Goal: Check status: Check status

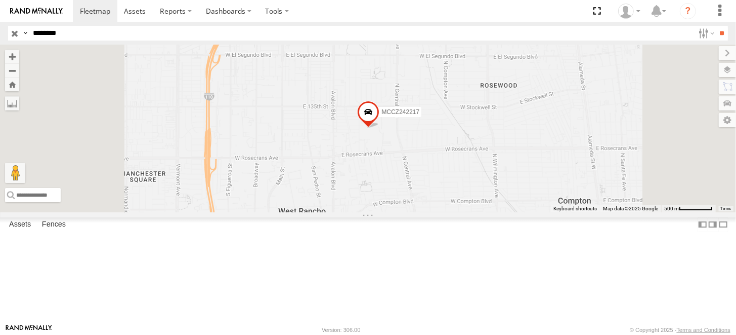
type input "********"
click at [717, 26] on input "**" at bounding box center [723, 33] width 12 height 15
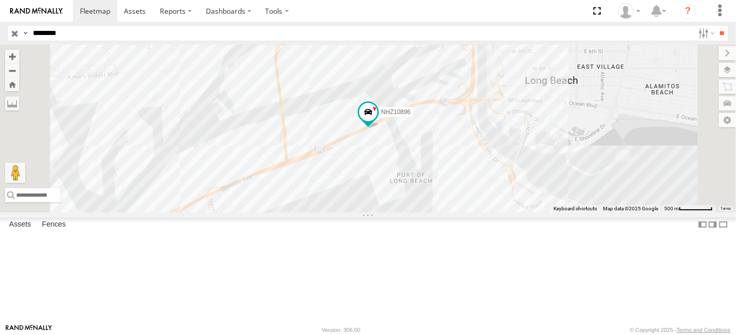
click at [493, 211] on div "NHZ10896" at bounding box center [368, 128] width 736 height 167
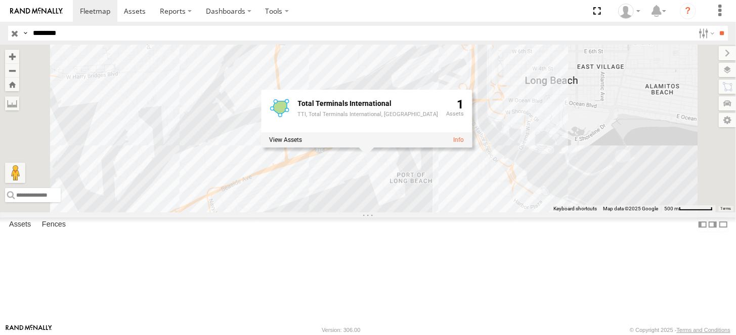
click at [491, 212] on div "NHZ10896 Total Terminals International TTI, Total Terminals International, Hanj…" at bounding box center [368, 128] width 736 height 167
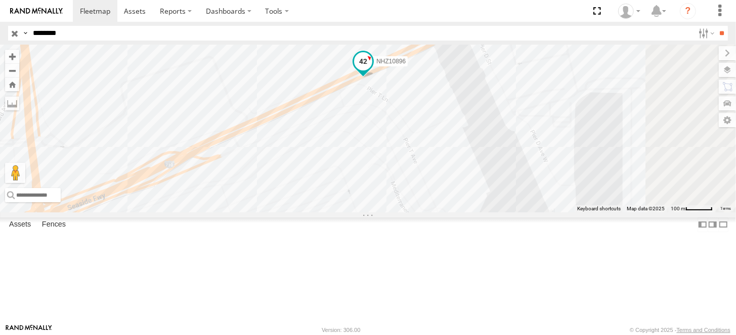
click at [372, 70] on span at bounding box center [363, 61] width 18 height 18
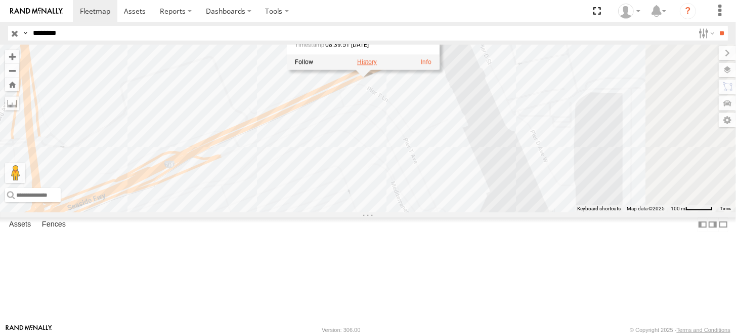
click at [377, 66] on label at bounding box center [367, 62] width 20 height 7
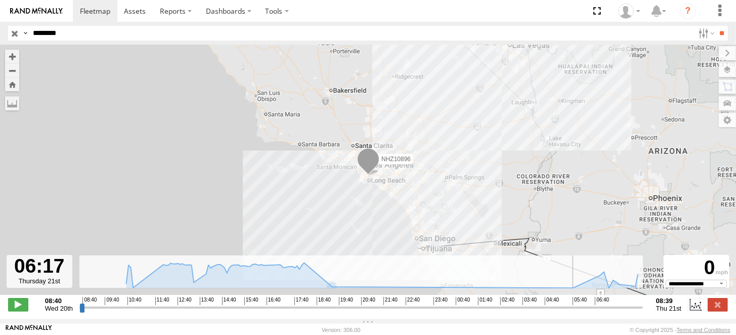
drag, startPoint x: 432, startPoint y: 309, endPoint x: 588, endPoint y: 307, distance: 156.4
click at [588, 307] on input "range" at bounding box center [361, 307] width 564 height 10
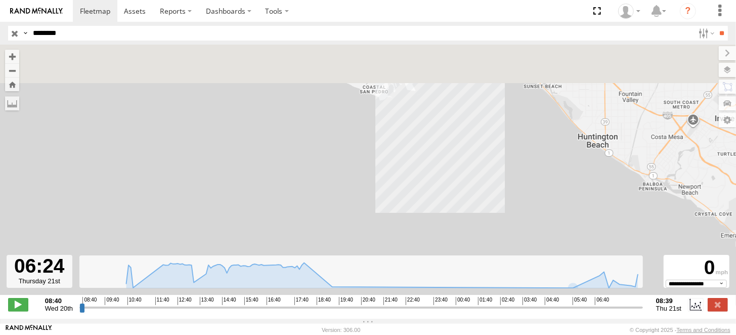
drag, startPoint x: 466, startPoint y: 94, endPoint x: 338, endPoint y: 234, distance: 190.2
click at [338, 233] on div "NHZ10896" at bounding box center [368, 175] width 736 height 261
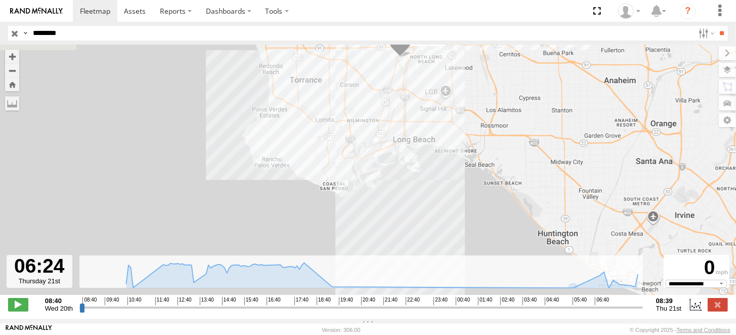
drag, startPoint x: 376, startPoint y: 182, endPoint x: 476, endPoint y: 123, distance: 115.7
click at [476, 123] on div "NHZ10896" at bounding box center [368, 175] width 736 height 261
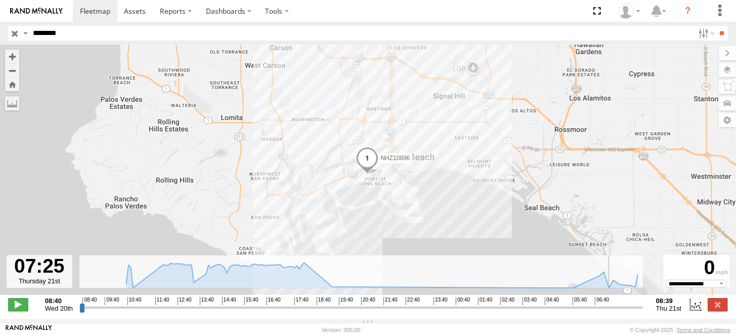
drag, startPoint x: 590, startPoint y: 314, endPoint x: 611, endPoint y: 314, distance: 21.3
click at [611, 312] on input "range" at bounding box center [361, 307] width 564 height 10
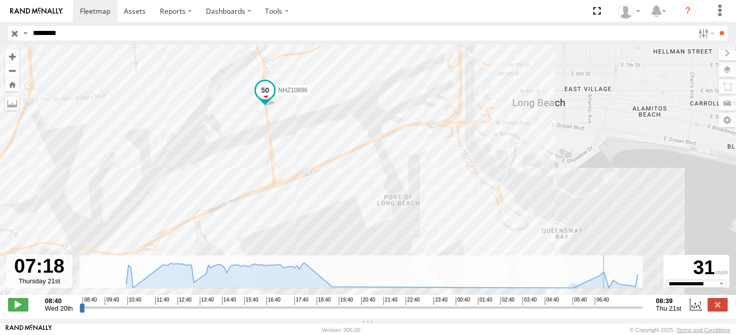
click at [609, 312] on input "range" at bounding box center [361, 307] width 564 height 10
click at [25, 311] on span at bounding box center [18, 304] width 20 height 13
click at [626, 310] on input "range" at bounding box center [361, 307] width 564 height 10
click at [637, 312] on input "range" at bounding box center [361, 307] width 564 height 10
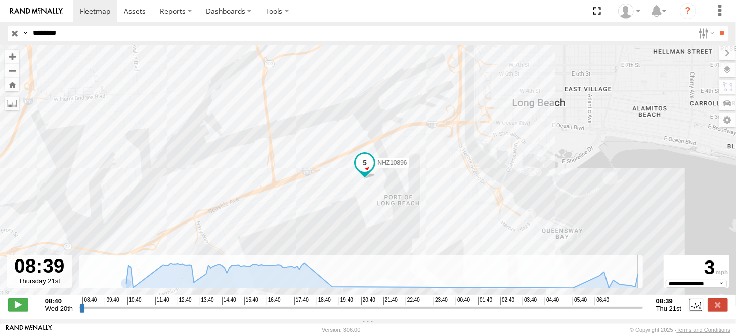
type input "**********"
